Goal: Task Accomplishment & Management: Manage account settings

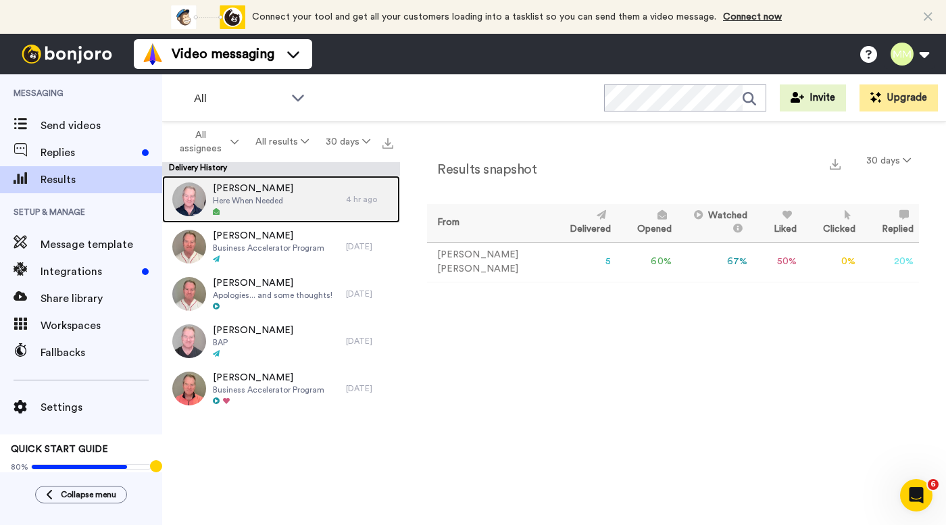
click at [257, 195] on span "Here When Needed" at bounding box center [253, 200] width 80 height 11
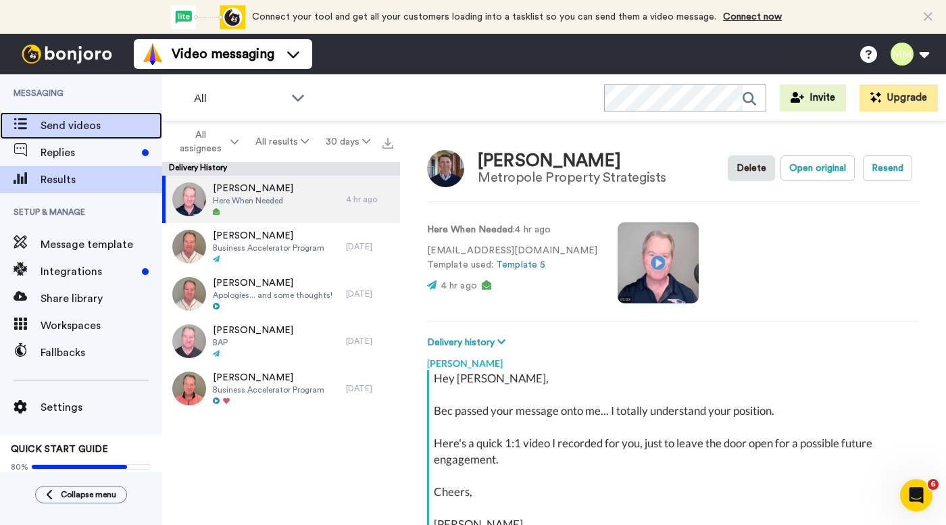
click at [77, 127] on span "Send videos" at bounding box center [102, 126] width 122 height 16
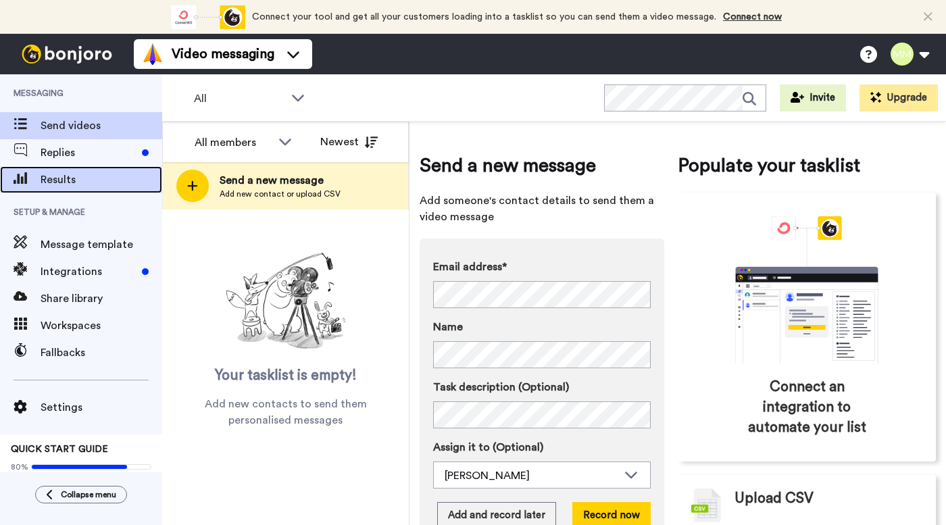
click at [113, 176] on span "Results" at bounding box center [102, 180] width 122 height 16
